Goal: Information Seeking & Learning: Learn about a topic

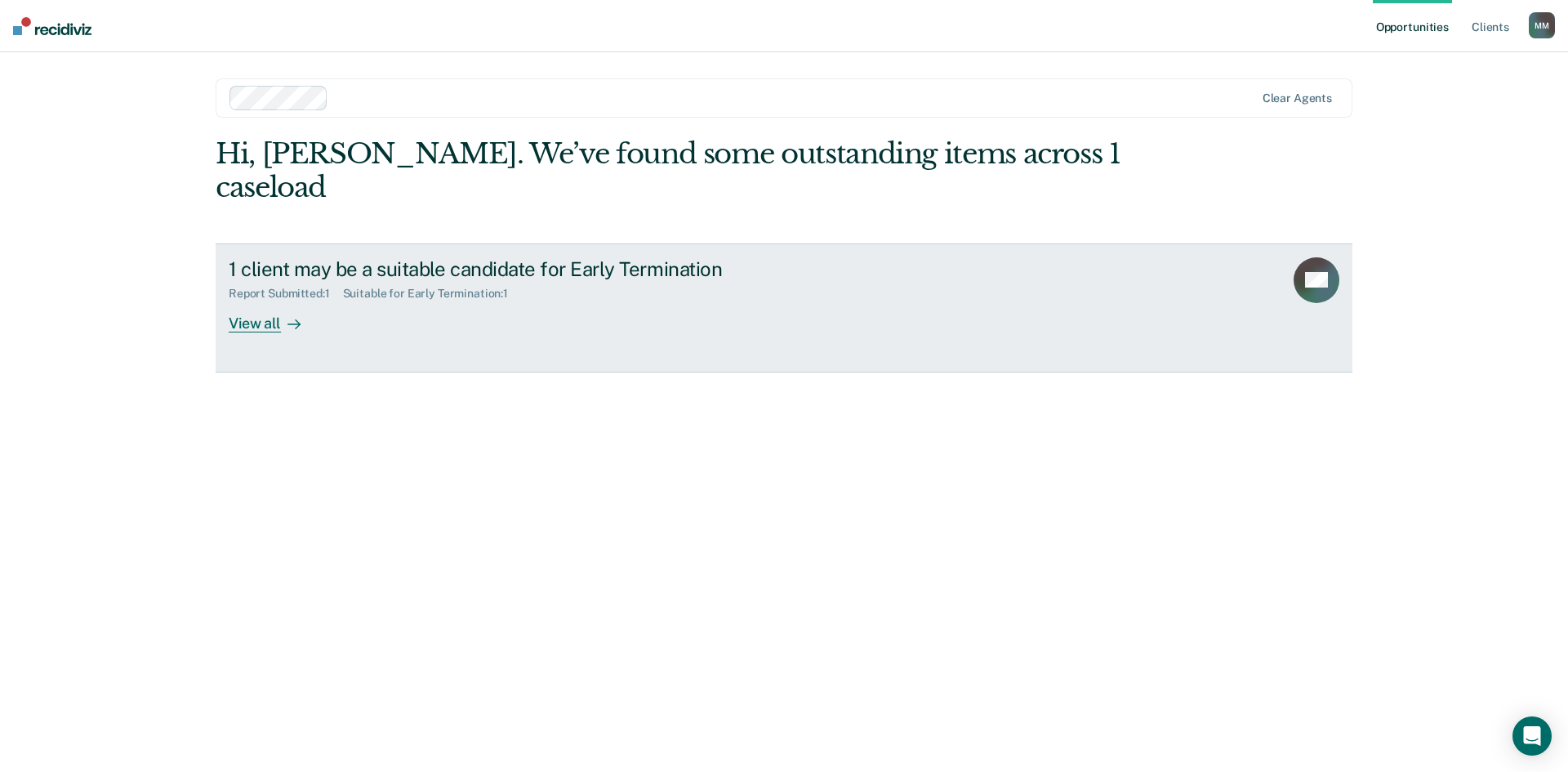
click at [277, 301] on div "View all" at bounding box center [274, 316] width 92 height 31
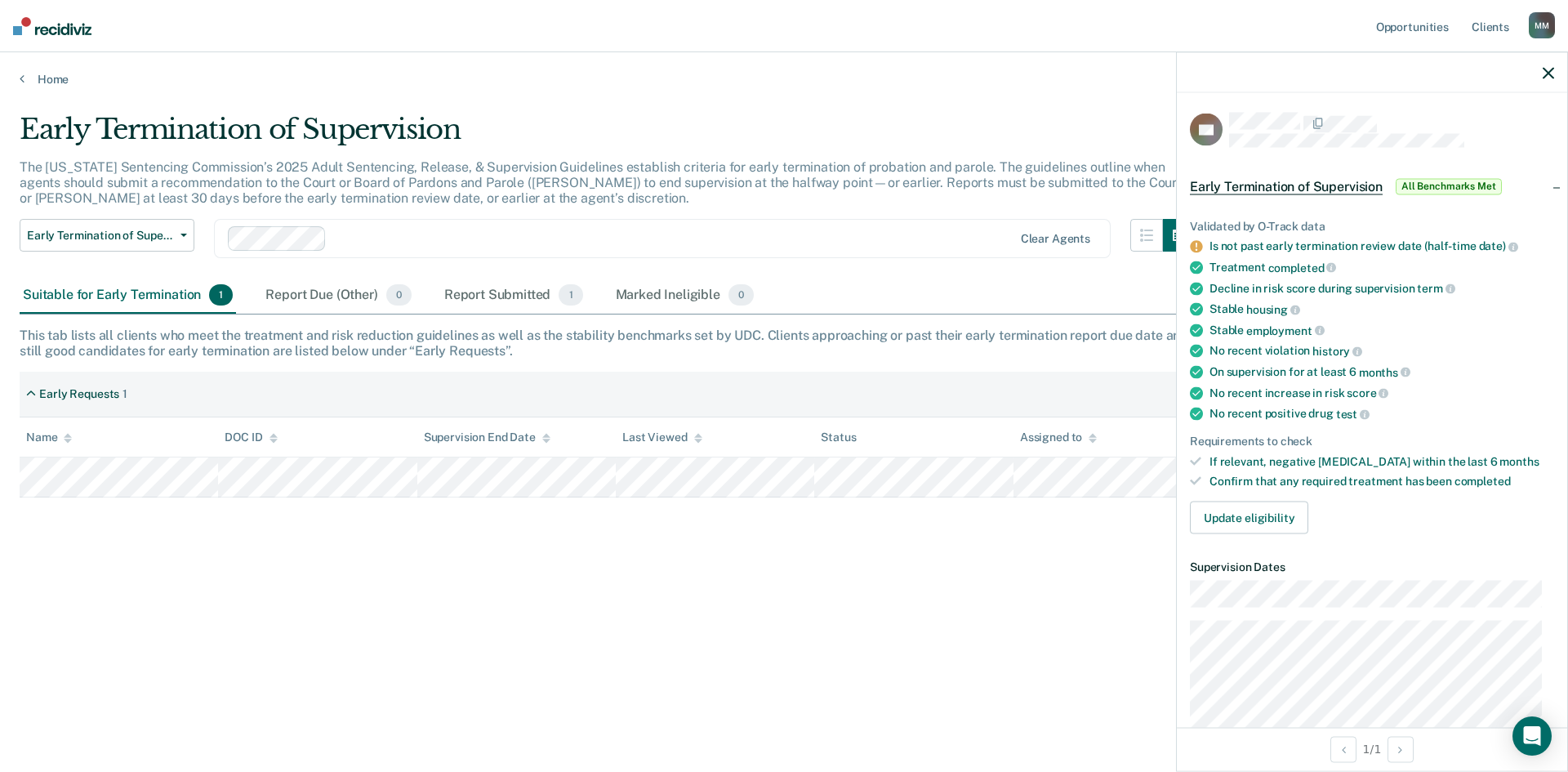
click at [826, 578] on div "Early Termination of Supervision The [US_STATE] Sentencing Commission’s 2025 Ad…" at bounding box center [784, 381] width 1529 height 537
click at [1546, 70] on icon "button" at bounding box center [1548, 72] width 11 height 11
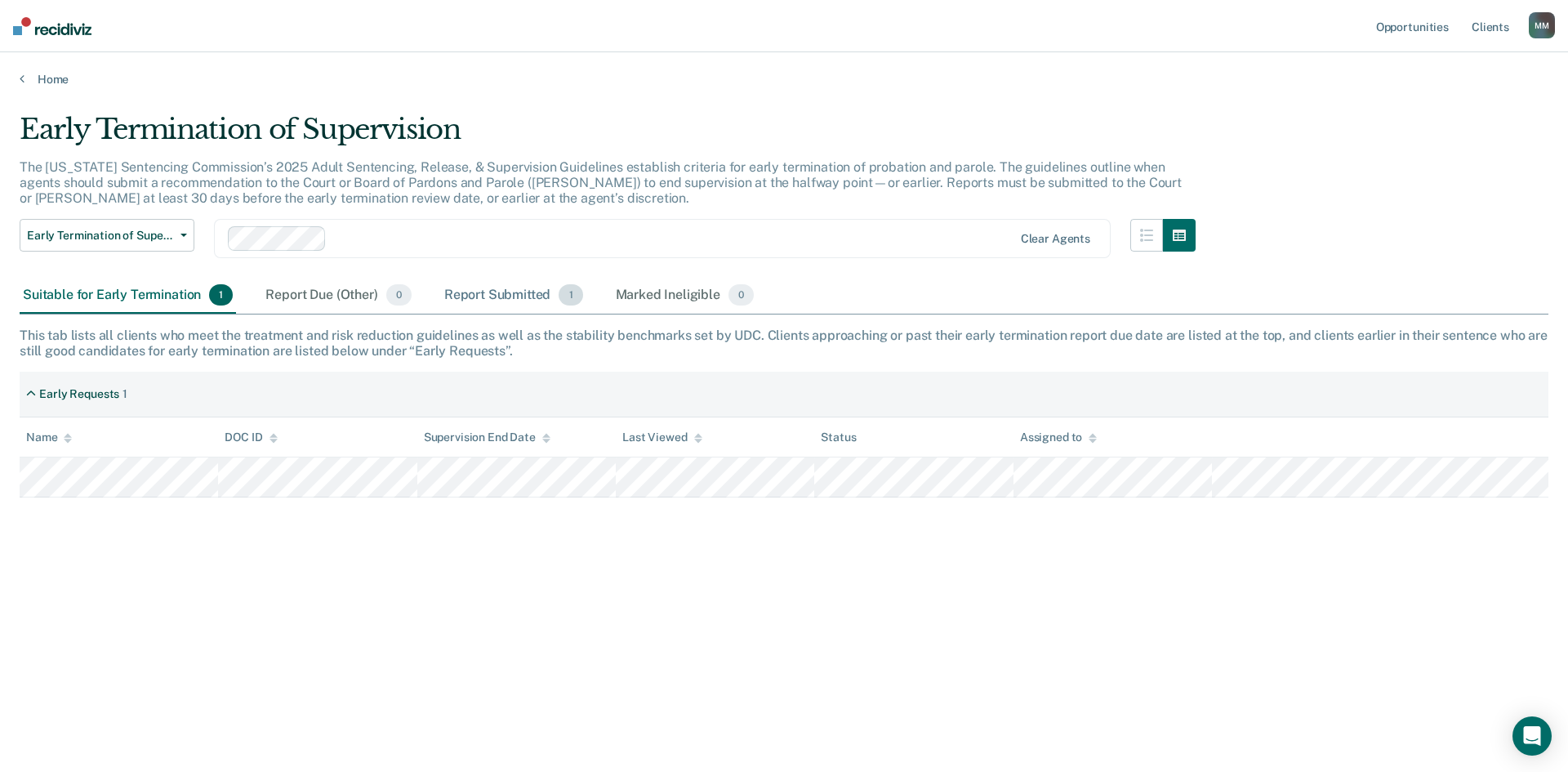
click at [516, 299] on div "Report Submitted 1" at bounding box center [513, 296] width 145 height 36
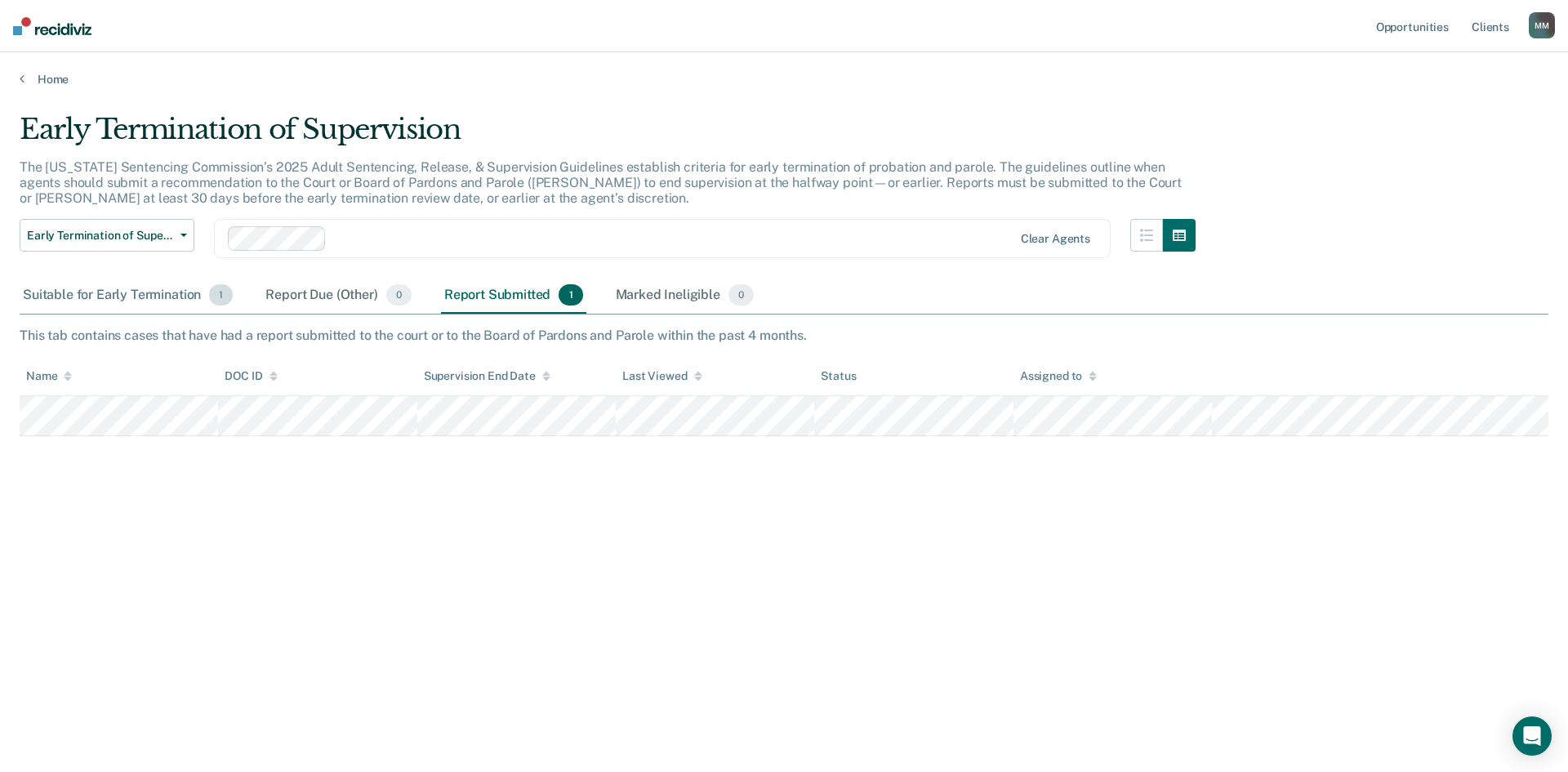
click at [113, 296] on div "Suitable for Early Termination 1" at bounding box center [127, 296] width 217 height 36
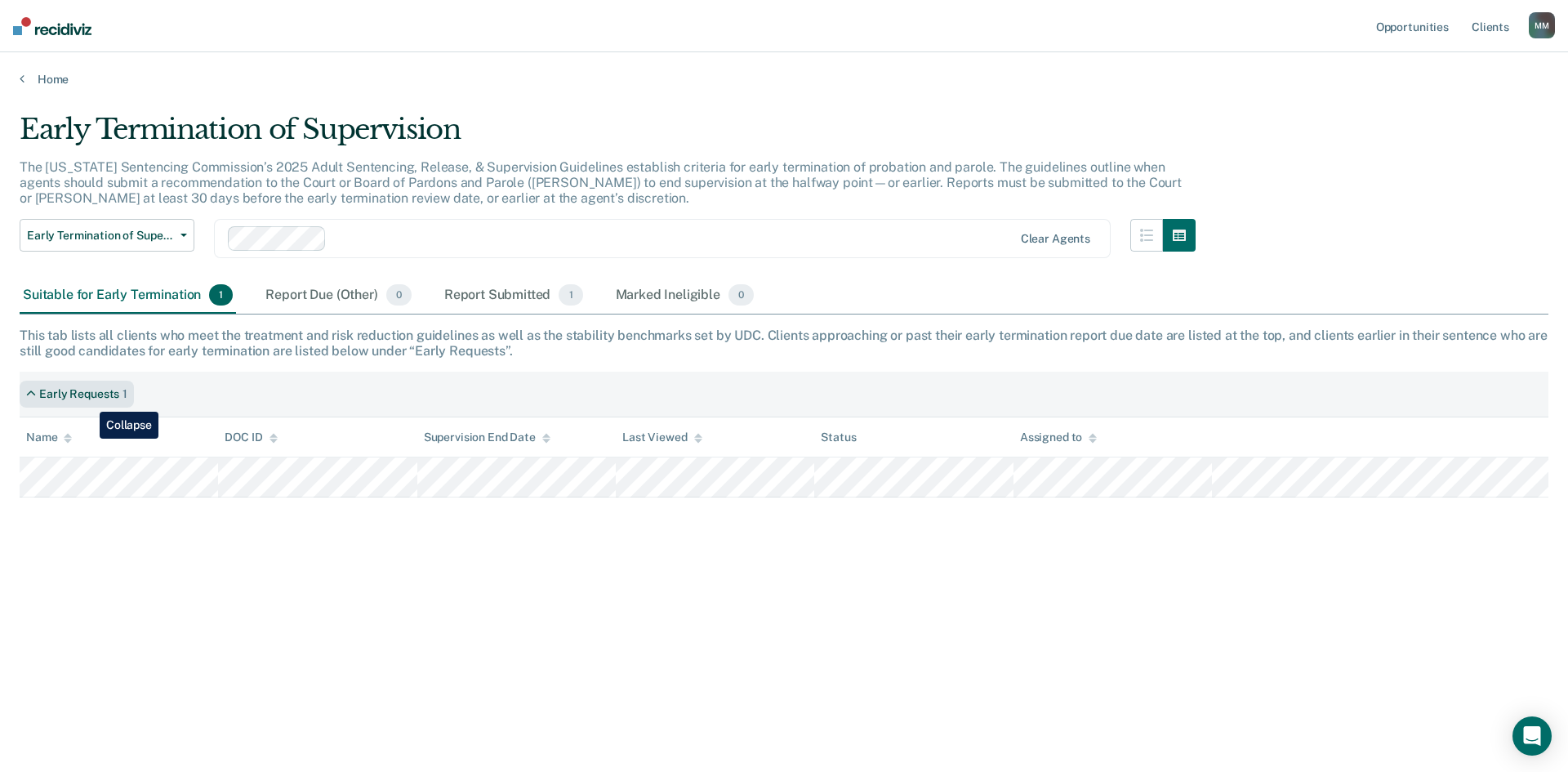
click at [87, 399] on div "Early Requests" at bounding box center [79, 394] width 80 height 14
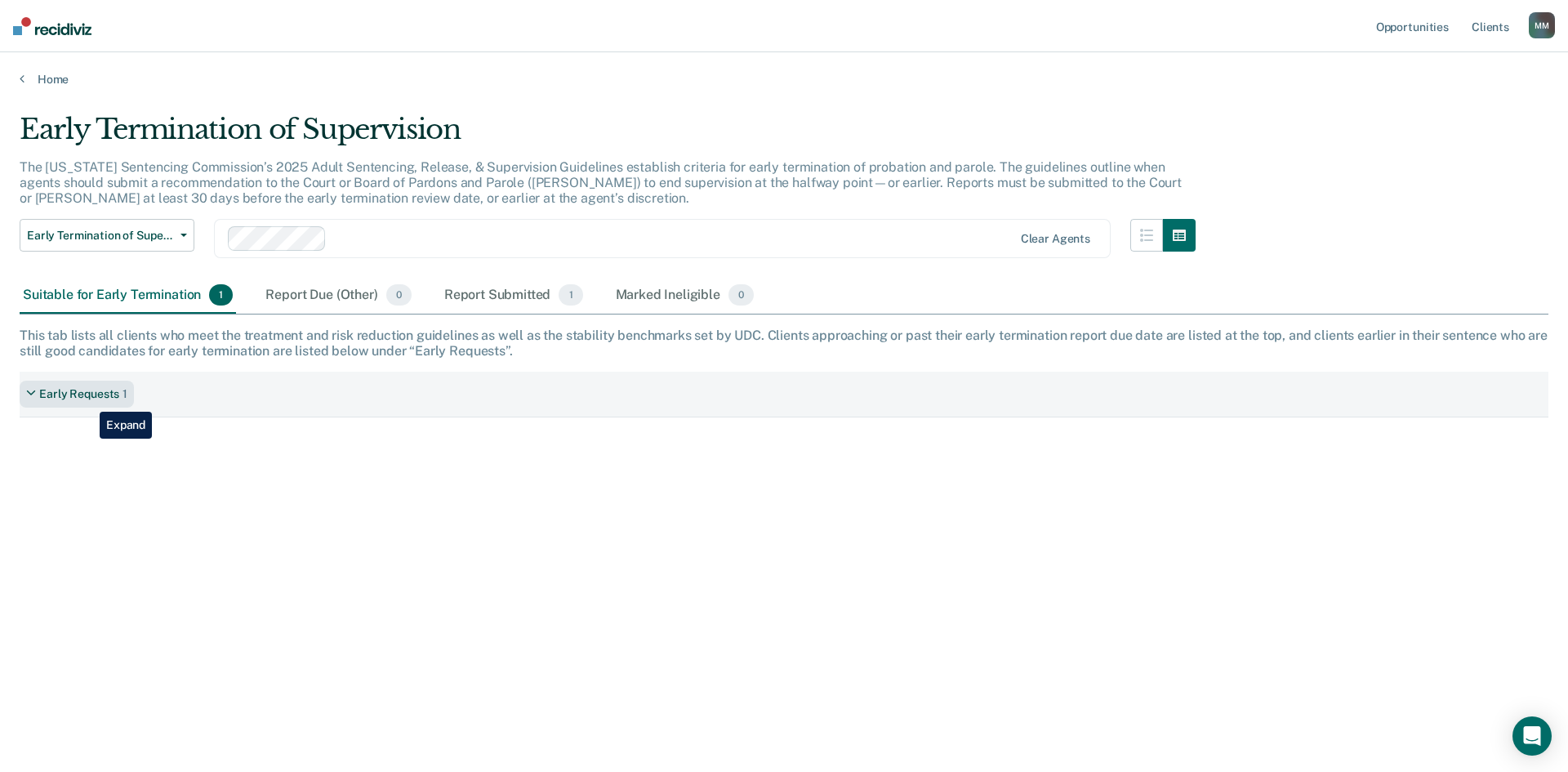
click at [87, 399] on div "Early Requests" at bounding box center [79, 394] width 80 height 14
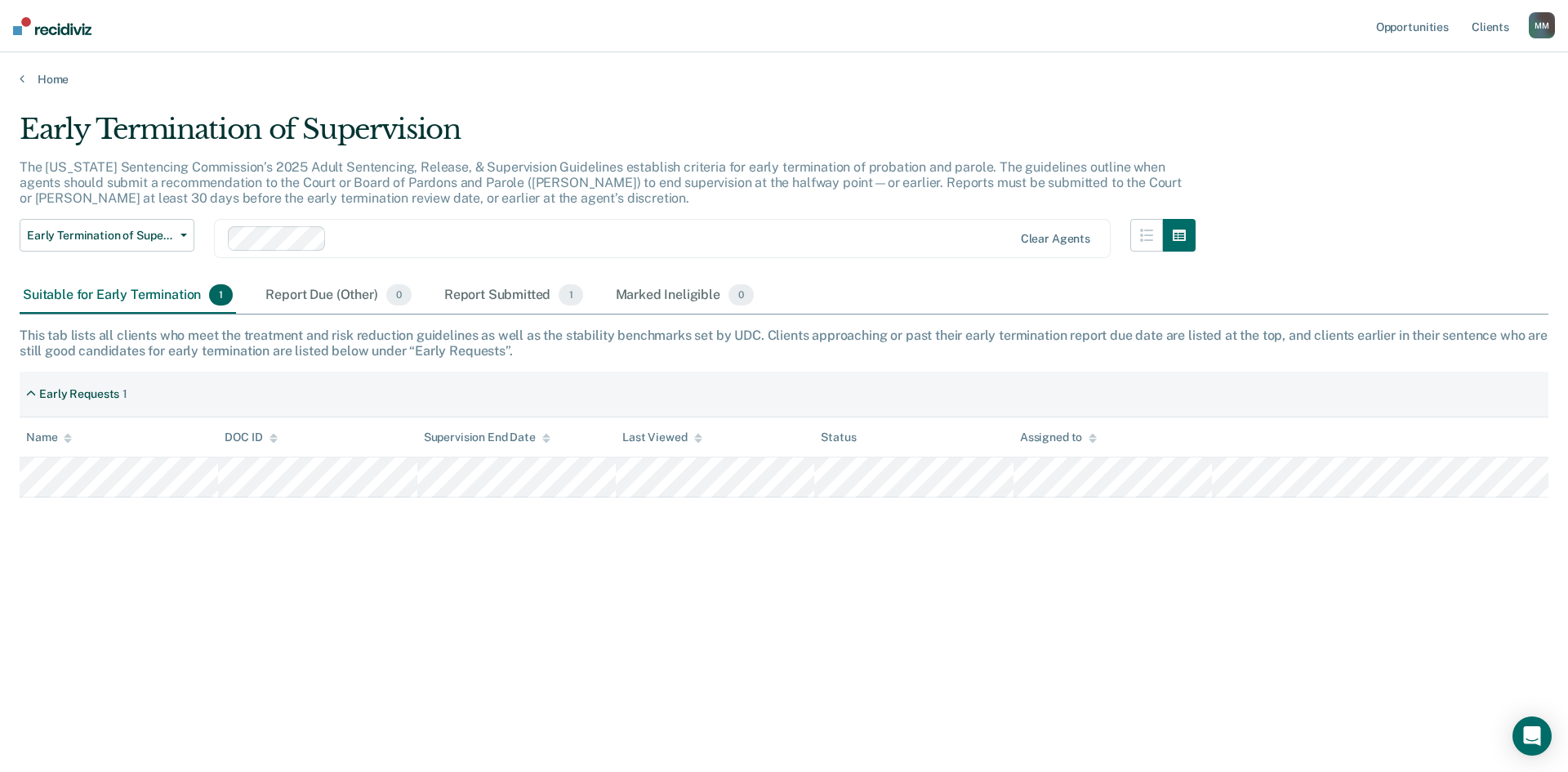
click at [1263, 633] on div "Early Termination of Supervision The [US_STATE] Sentencing Commission’s 2025 Ad…" at bounding box center [784, 381] width 1529 height 537
